Goal: Find specific page/section: Find specific page/section

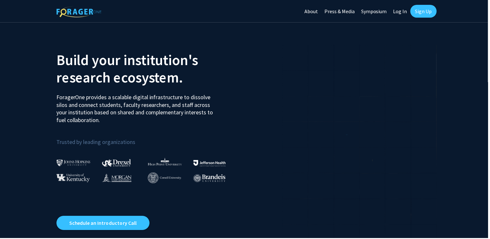
click at [397, 15] on link "Log In" at bounding box center [401, 11] width 20 height 23
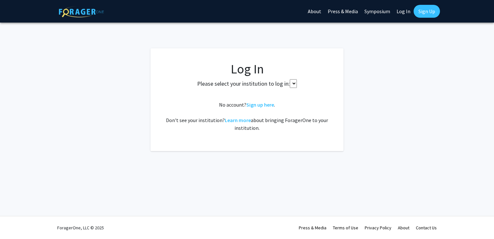
select select
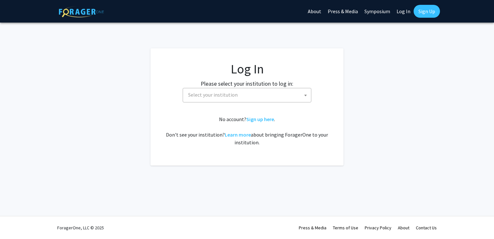
click at [238, 97] on span "Select your institution" at bounding box center [249, 94] width 126 height 13
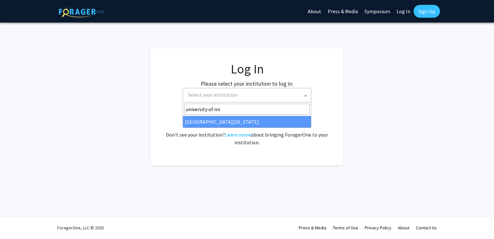
type input "university of mi"
select select "33"
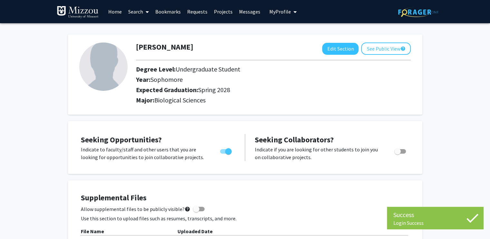
click at [126, 10] on link "Search" at bounding box center [138, 11] width 27 height 23
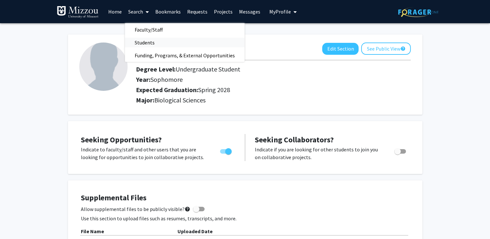
click at [151, 40] on span "Students" at bounding box center [144, 42] width 39 height 13
